Goal: Find specific page/section: Find specific page/section

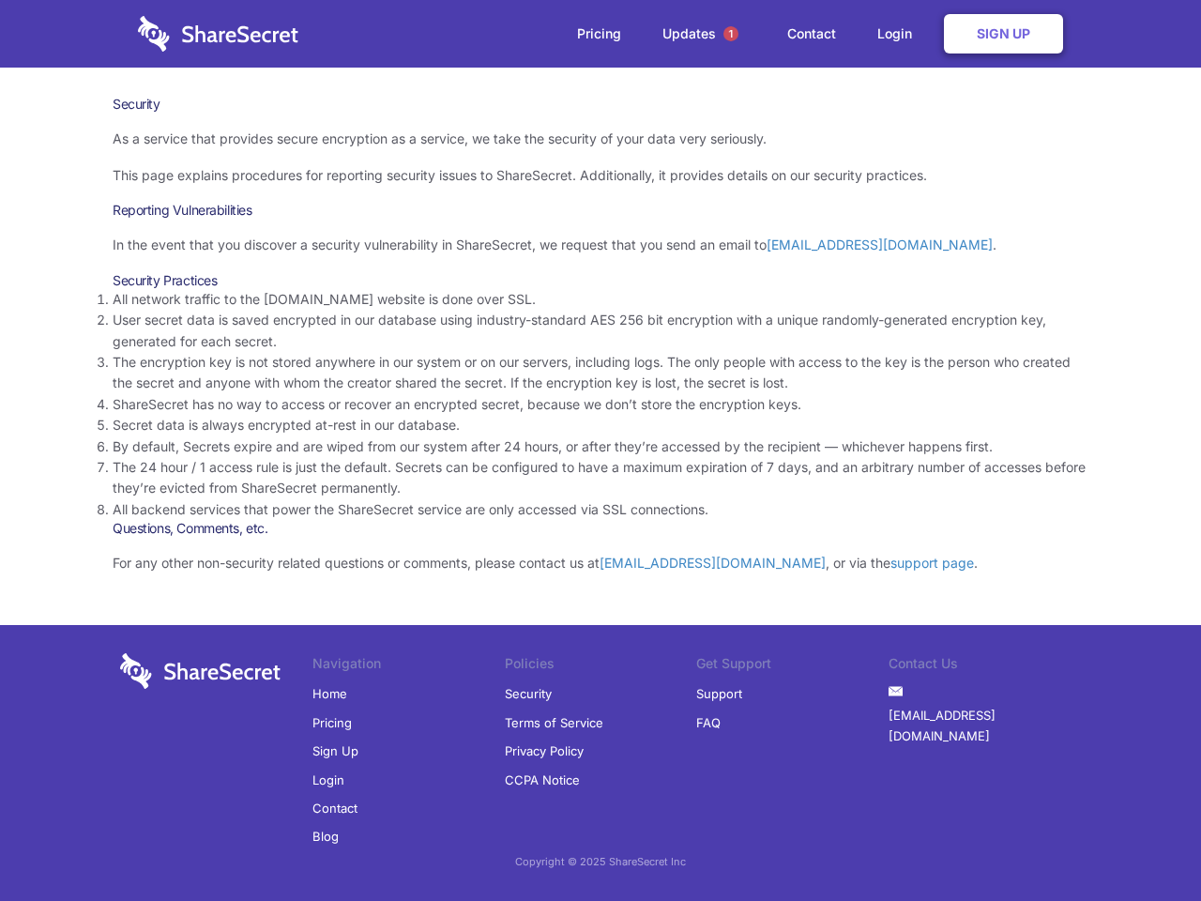
click at [600, 450] on li "By default, Secrets expire and are wiped from our system after 24 hours, or aft…" at bounding box center [601, 446] width 976 height 21
click at [731, 34] on span "1" at bounding box center [730, 33] width 15 height 15
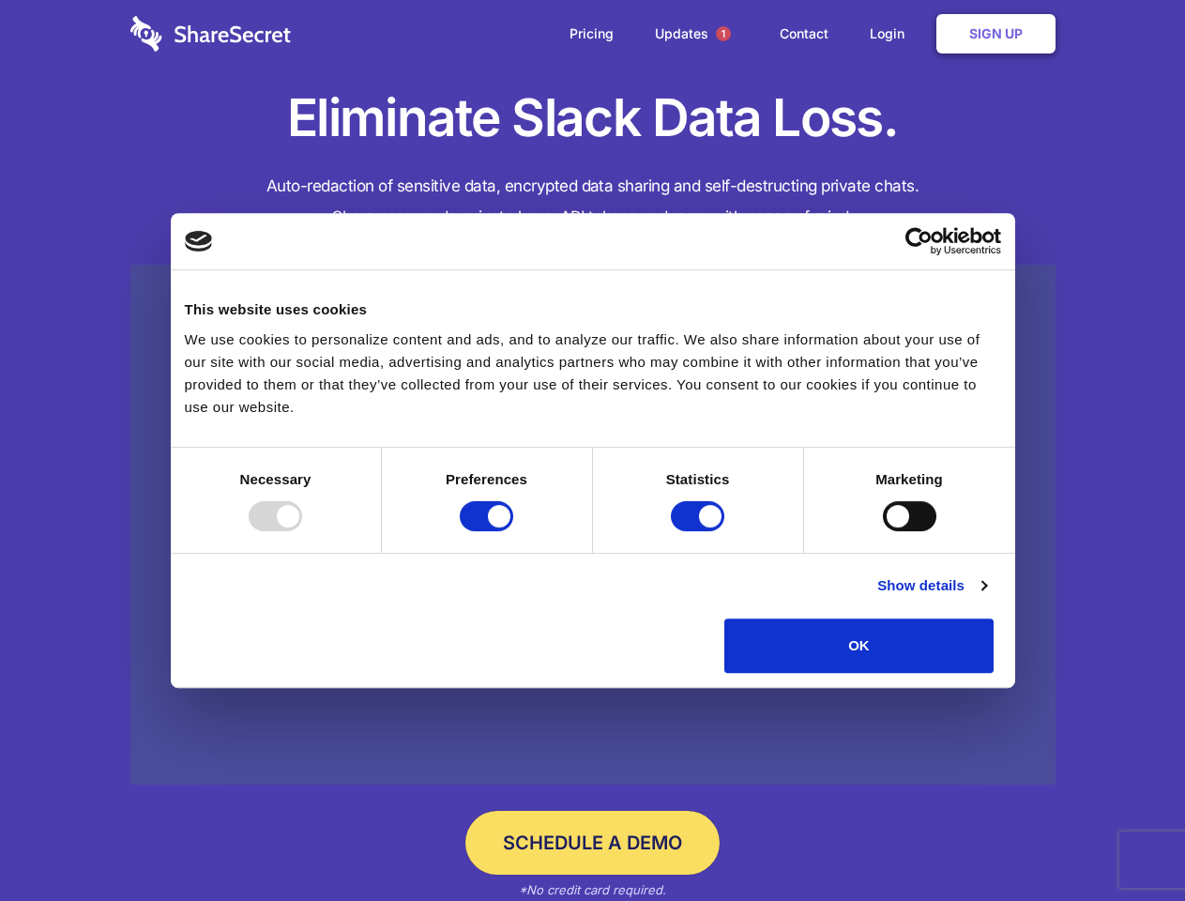
click at [302, 531] on div at bounding box center [275, 516] width 53 height 30
click at [513, 531] on input "Preferences" at bounding box center [486, 516] width 53 height 30
checkbox input "false"
click at [700, 531] on input "Statistics" at bounding box center [697, 516] width 53 height 30
checkbox input "false"
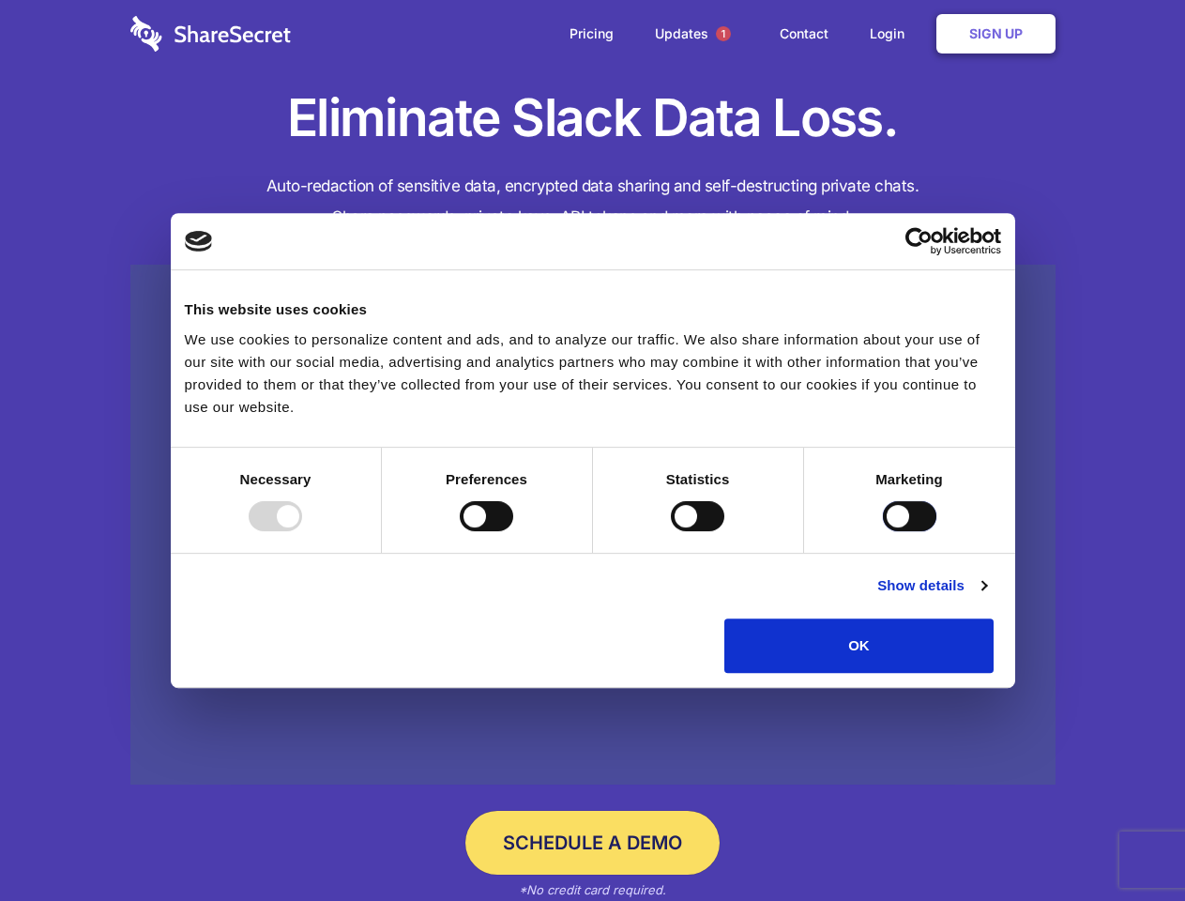
click at [883, 531] on input "Marketing" at bounding box center [909, 516] width 53 height 30
checkbox input "true"
click at [986, 597] on link "Show details" at bounding box center [931, 585] width 109 height 23
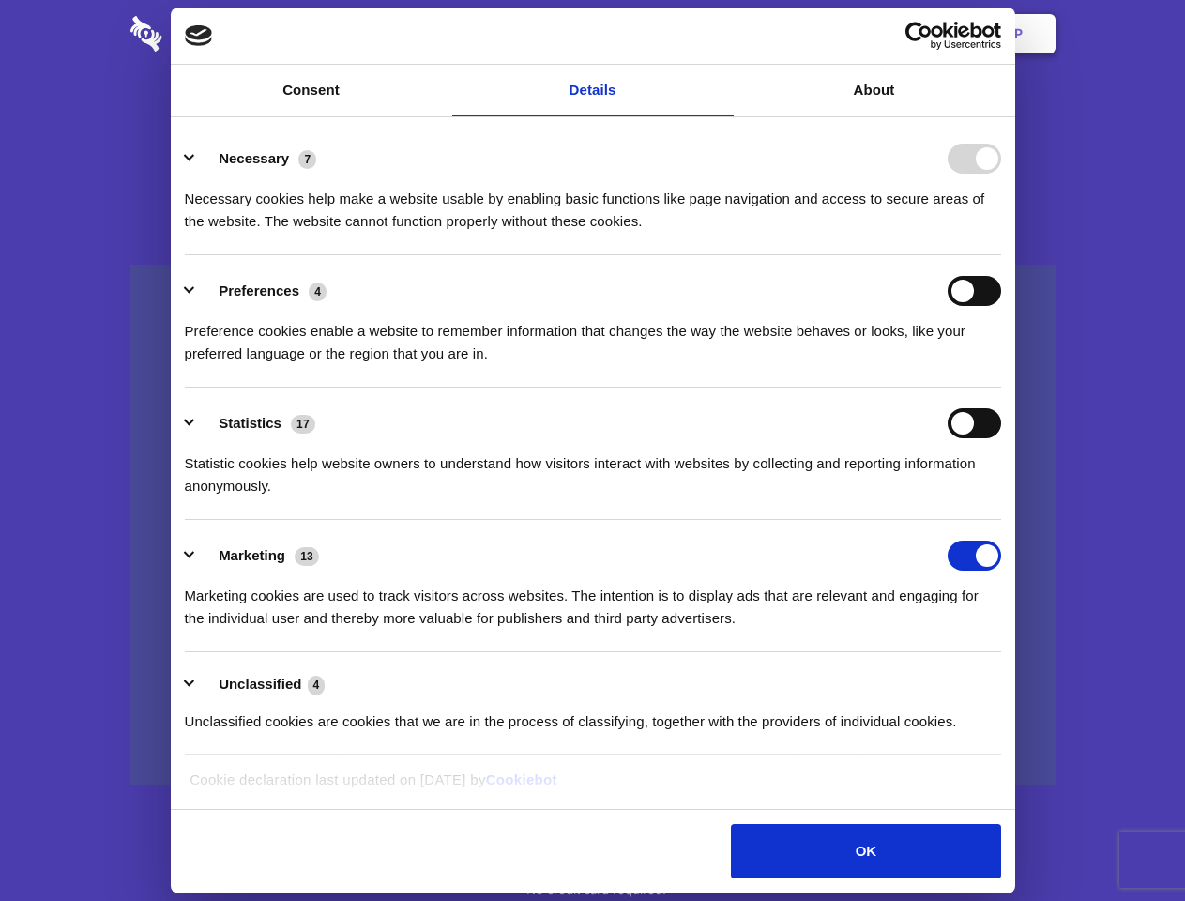
click at [1009, 679] on ul "Necessary 7 Necessary cookies help make a website usable by enabling basic func…" at bounding box center [592, 439] width 834 height 632
click at [722, 34] on span "1" at bounding box center [723, 33] width 15 height 15
